Goal: Go to known website: Access a specific website the user already knows

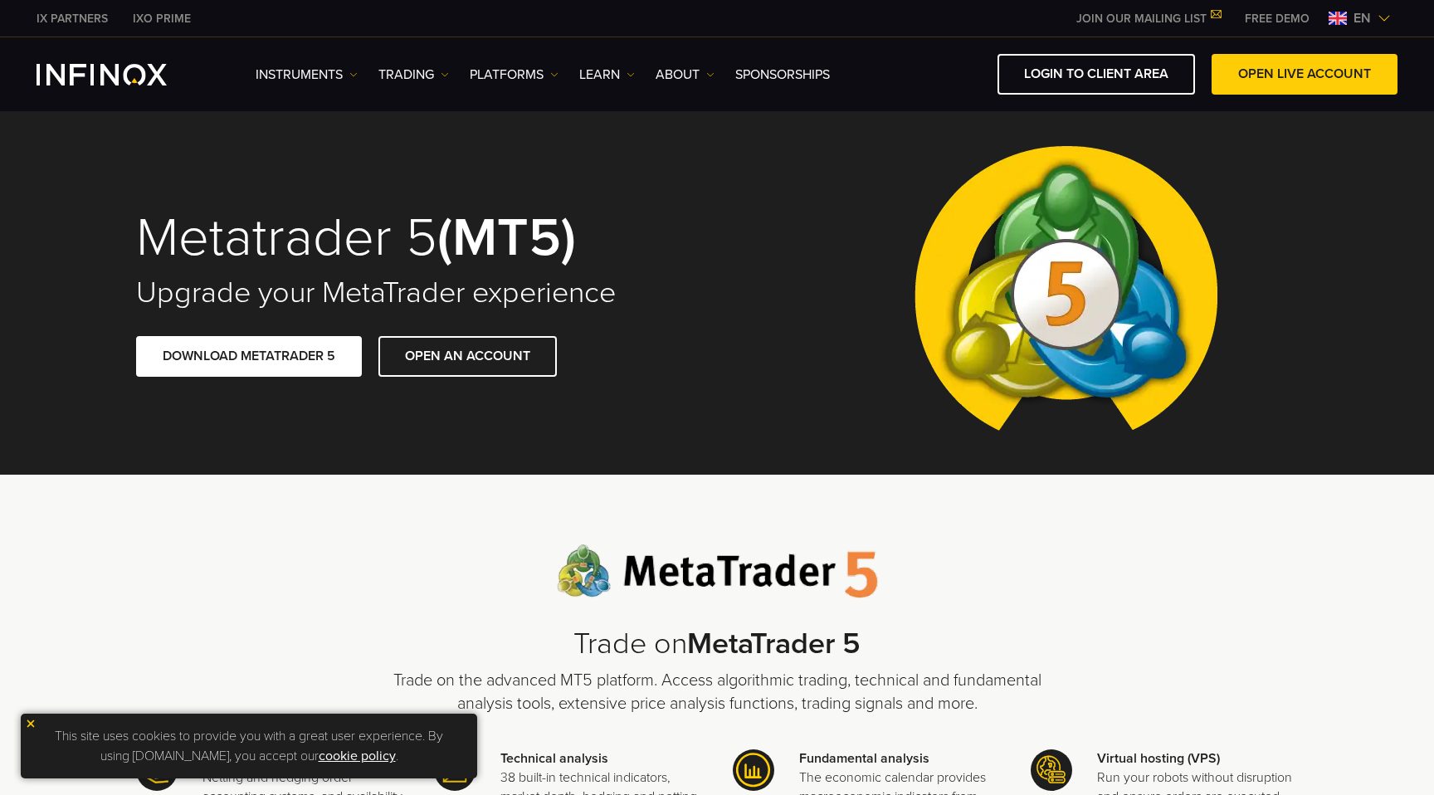
click at [1351, 23] on span "en" at bounding box center [1362, 18] width 31 height 20
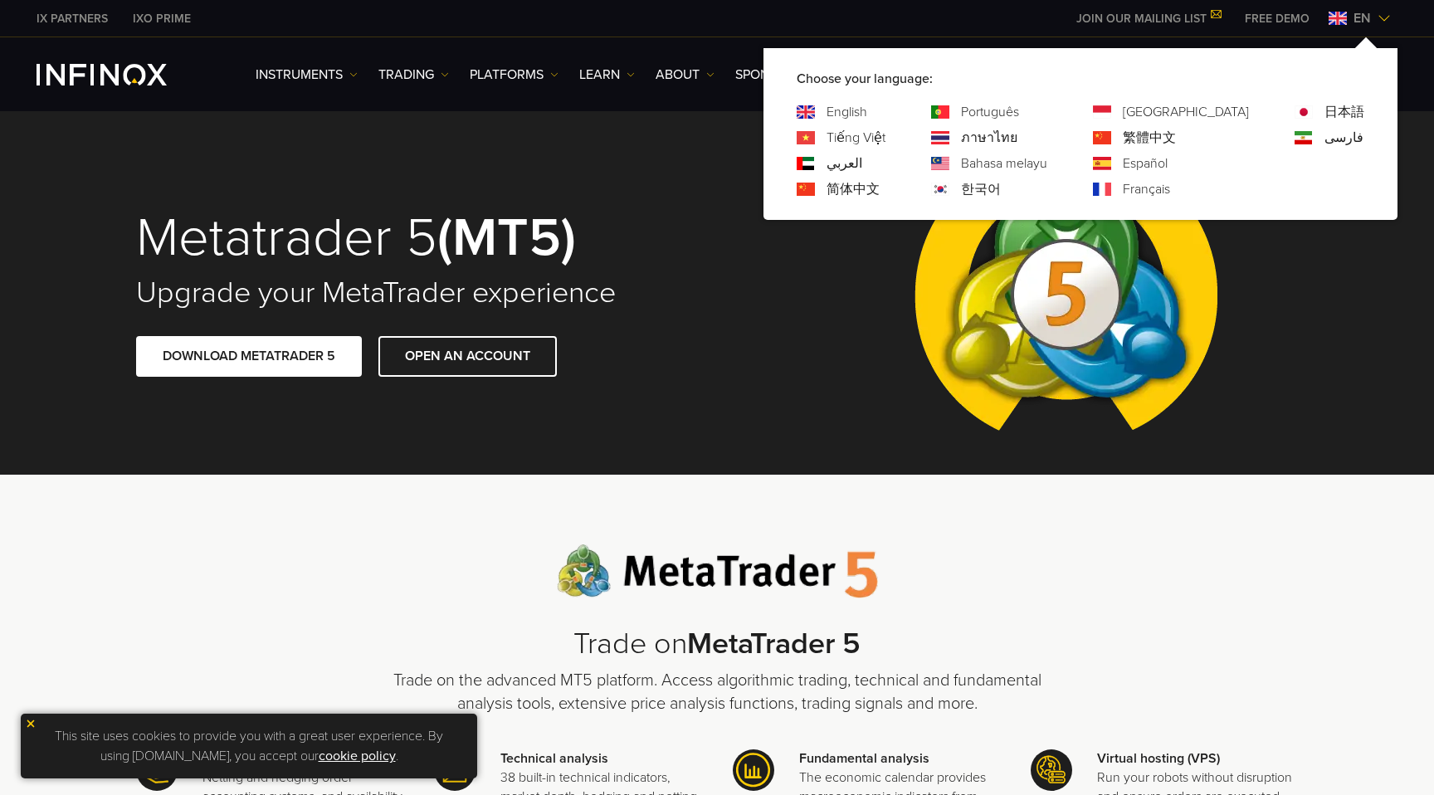
click at [1001, 187] on link "한국어" at bounding box center [981, 189] width 40 height 20
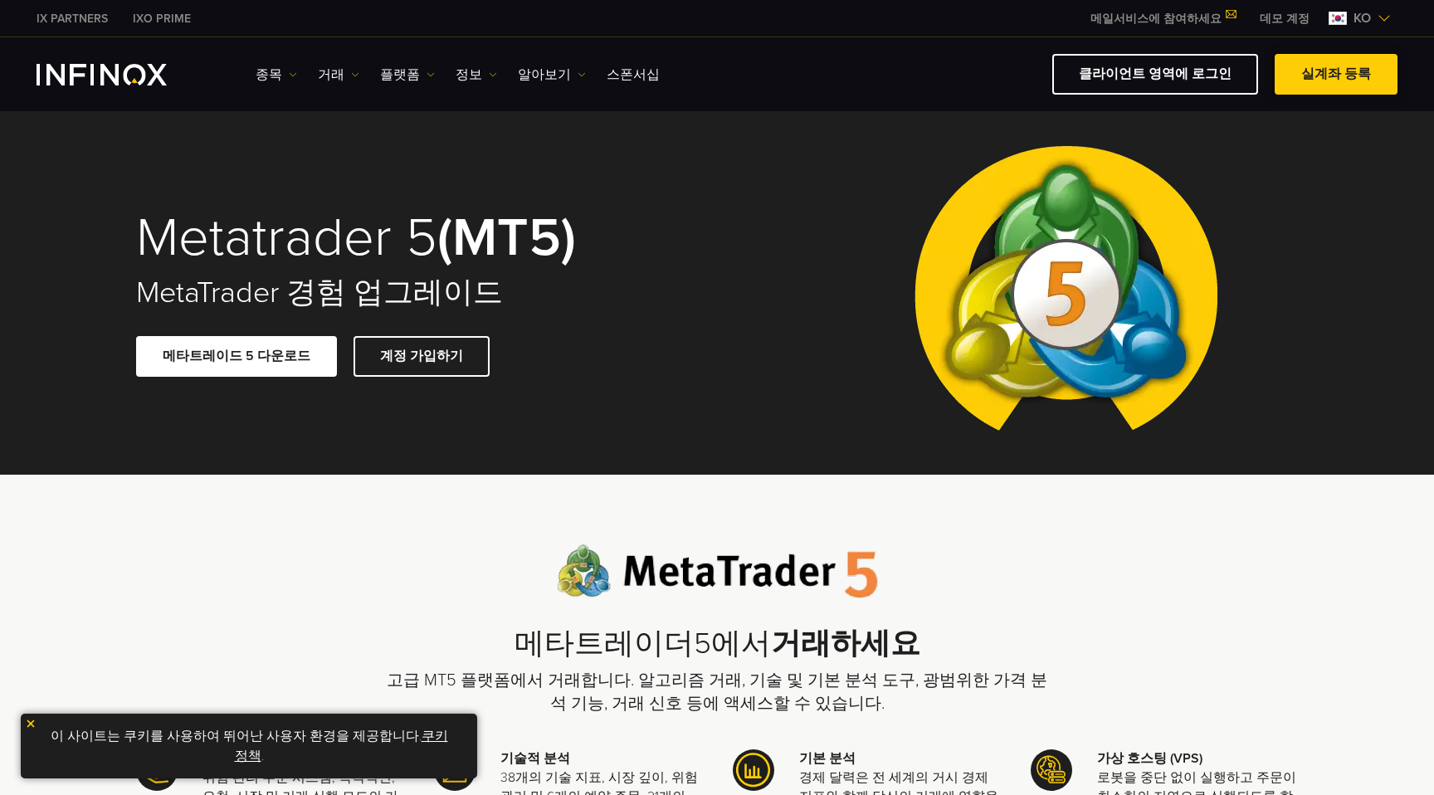
click at [1336, 75] on span at bounding box center [1336, 75] width 0 height 0
click at [1373, 12] on span "ko" at bounding box center [1362, 18] width 31 height 20
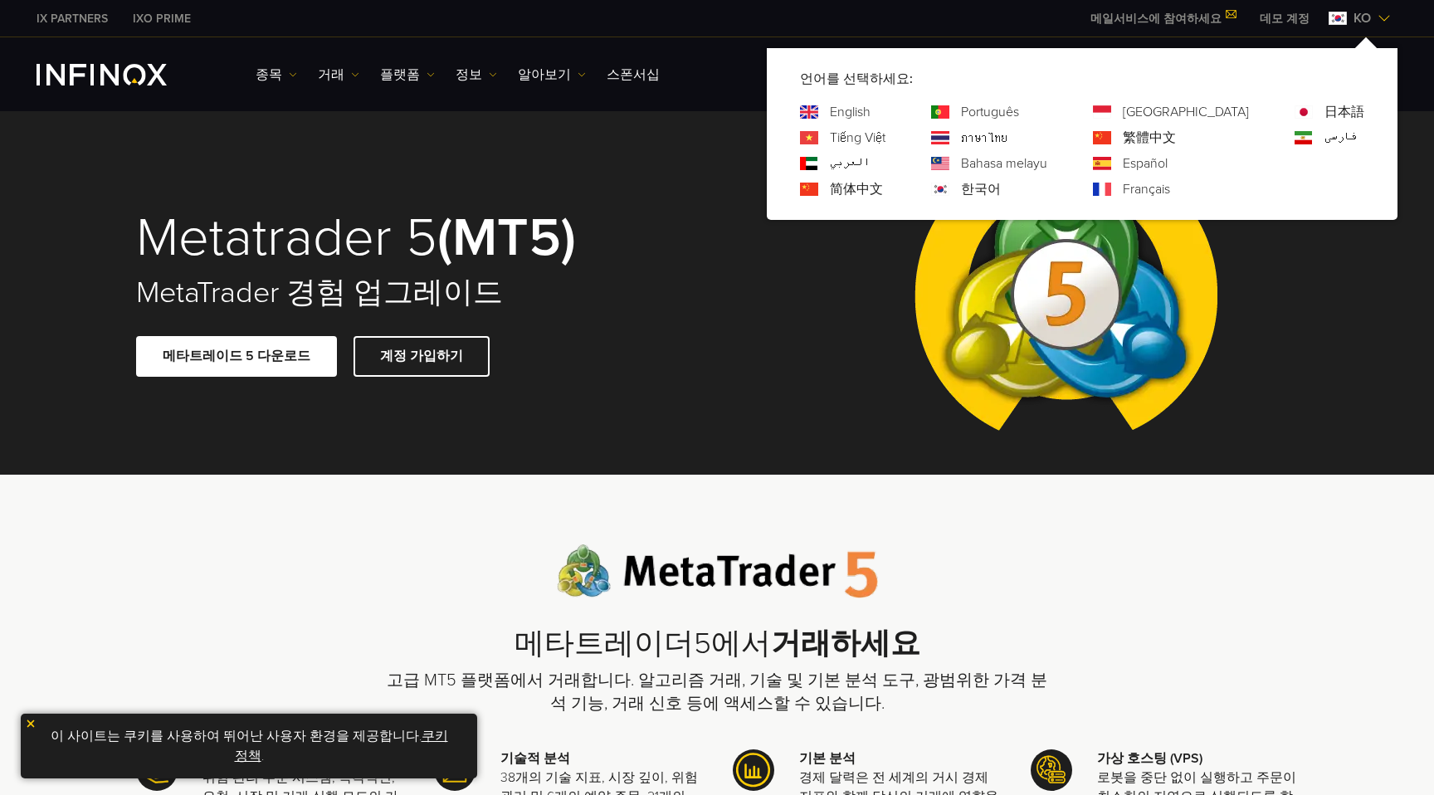
click at [1373, 12] on span "ko" at bounding box center [1362, 18] width 31 height 20
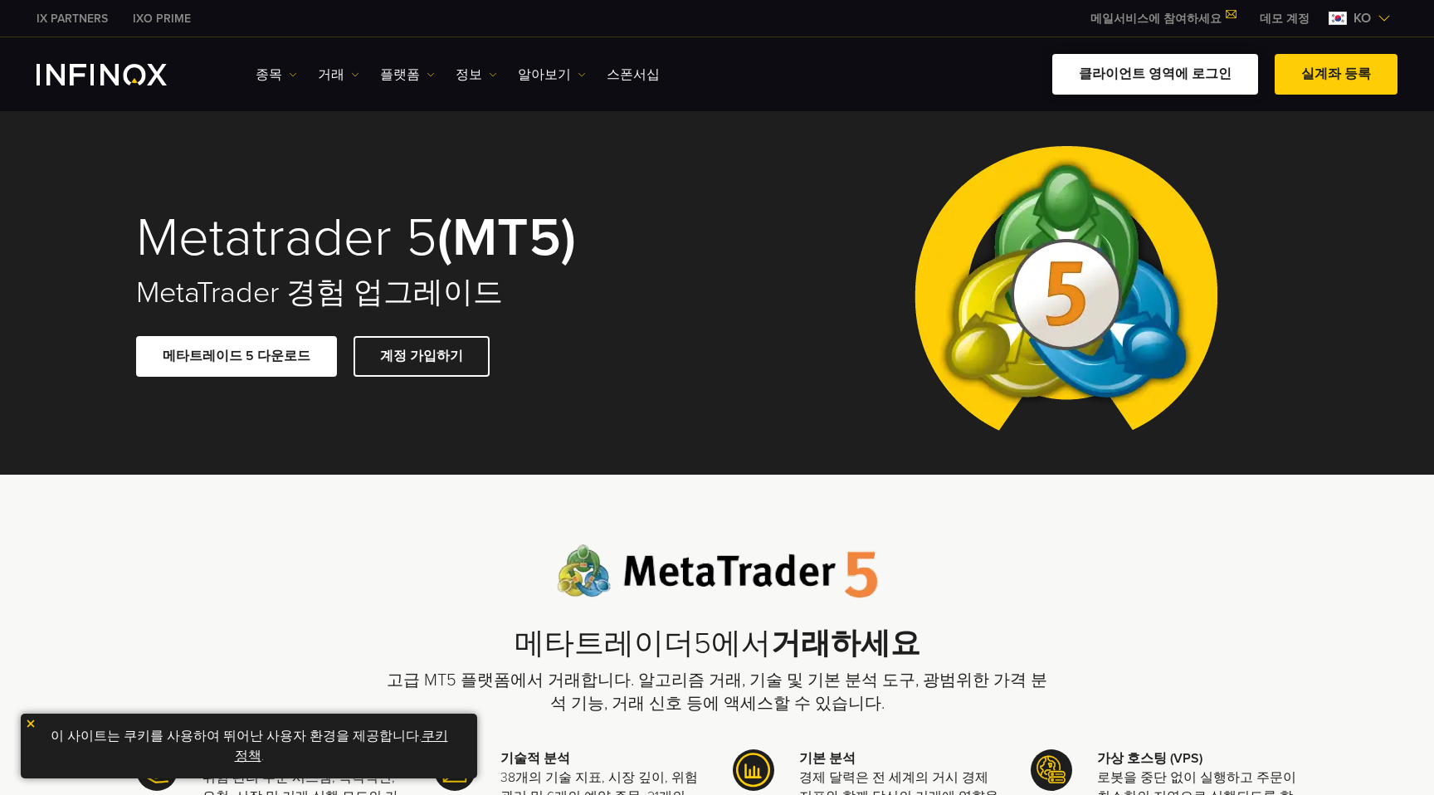
click at [1165, 70] on link "클라이언트 영역에 로그인" at bounding box center [1156, 74] width 206 height 41
